Goal: Transaction & Acquisition: Purchase product/service

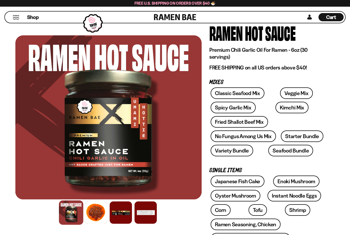
scroll to position [38, 0]
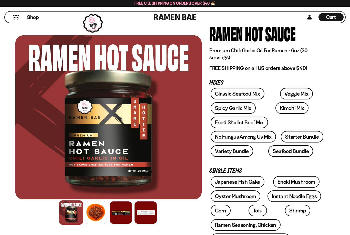
click at [15, 18] on button "Mobile Menu Trigger" at bounding box center [16, 17] width 7 height 4
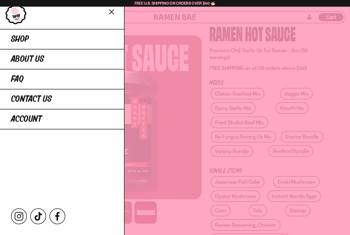
click at [46, 38] on link "Shop" at bounding box center [62, 39] width 124 height 20
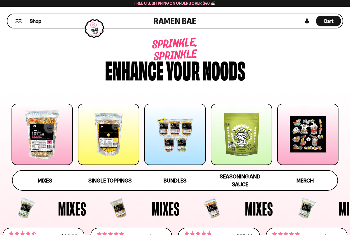
click at [171, 180] on span "Bundles" at bounding box center [174, 180] width 23 height 6
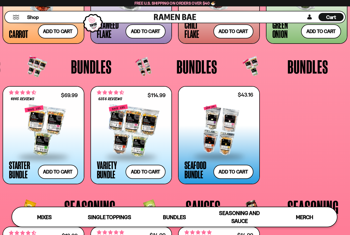
scroll to position [937, 0]
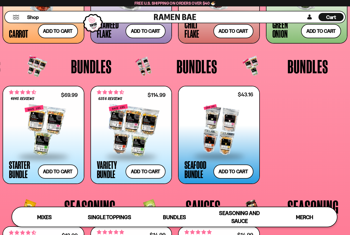
click at [131, 135] on div at bounding box center [131, 130] width 69 height 51
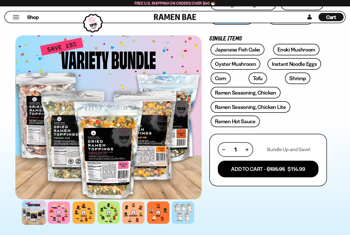
scroll to position [163, 0]
